Goal: Information Seeking & Learning: Find specific fact

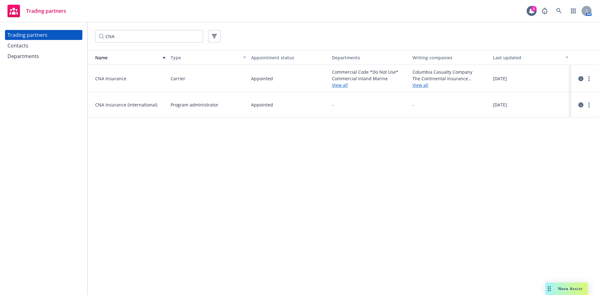
click at [78, 44] on div "Trading partners Contacts Departments CNA Name Type Appointment status Departme…" at bounding box center [299, 158] width 599 height 273
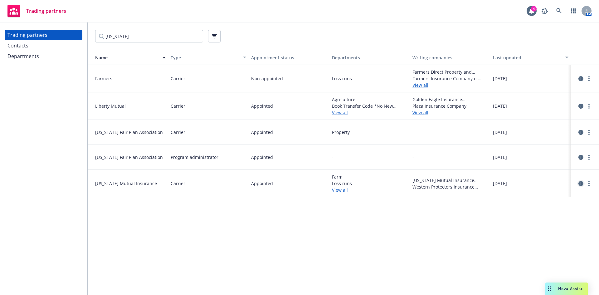
type input "[US_STATE]"
click at [580, 184] on icon "circleInformation" at bounding box center [581, 183] width 5 height 5
